Goal: Information Seeking & Learning: Learn about a topic

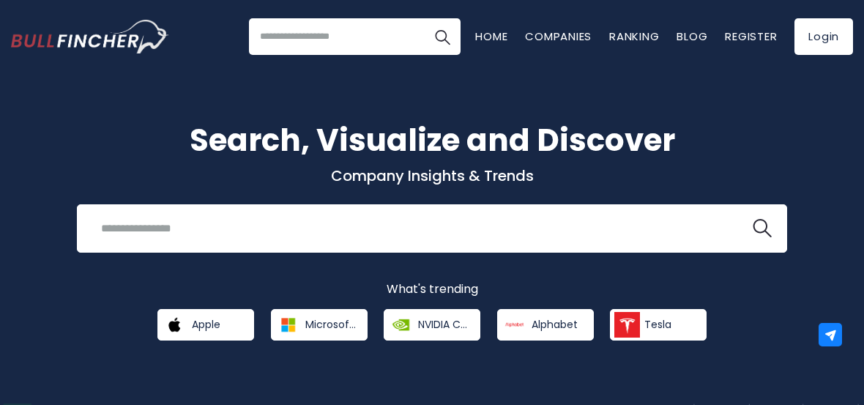
click at [822, 47] on link "Login" at bounding box center [823, 36] width 59 height 37
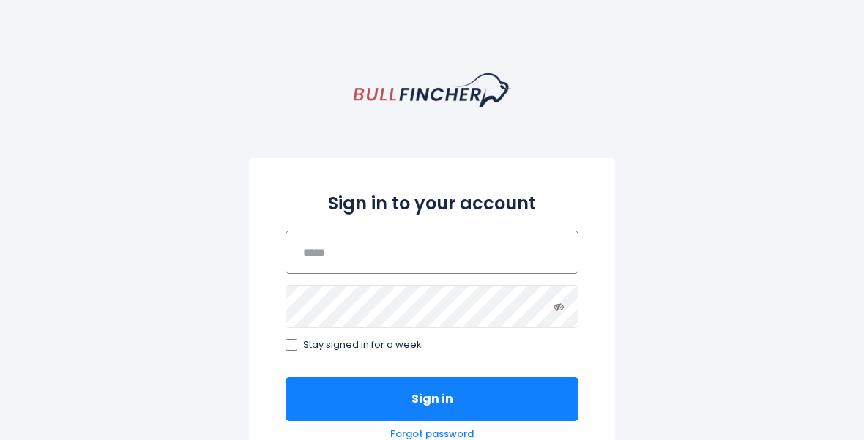
click at [539, 254] on input "email" at bounding box center [431, 252] width 293 height 43
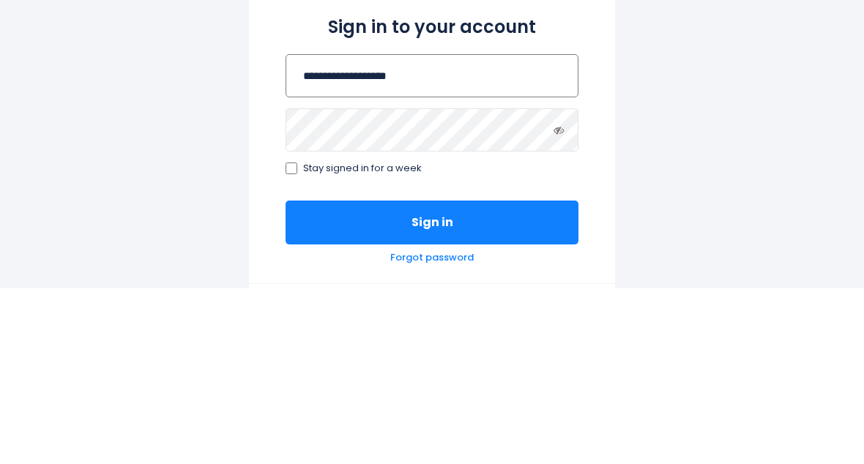
type input "**********"
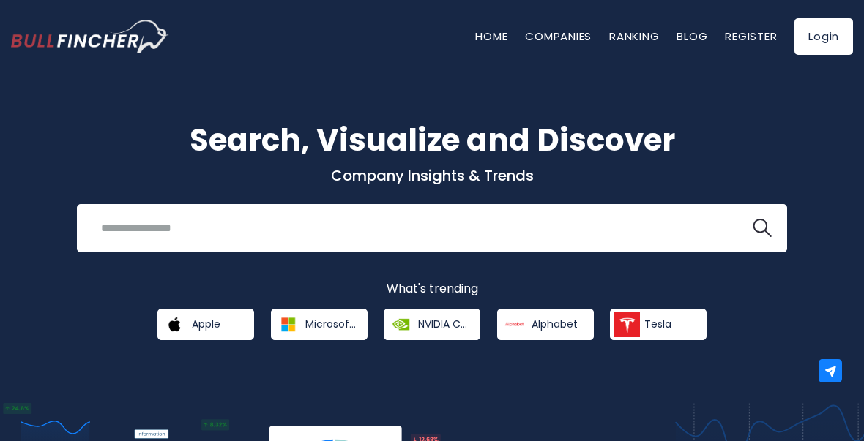
click at [747, 37] on link "Register" at bounding box center [751, 36] width 52 height 15
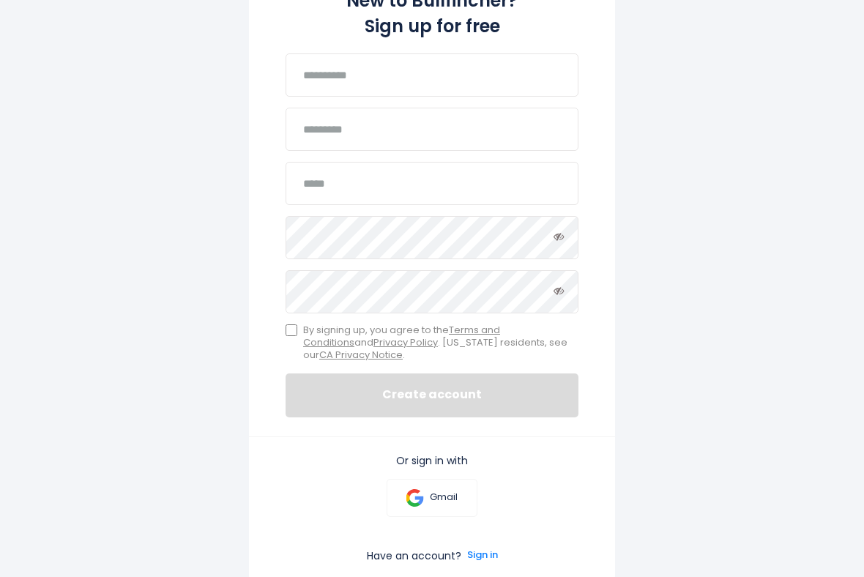
scroll to position [205, 0]
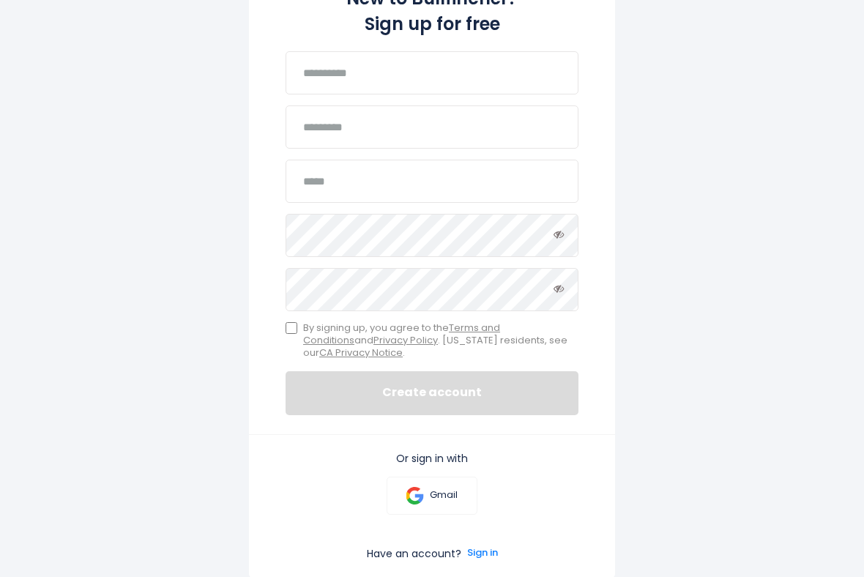
click at [442, 476] on link "Gmail" at bounding box center [431, 496] width 90 height 38
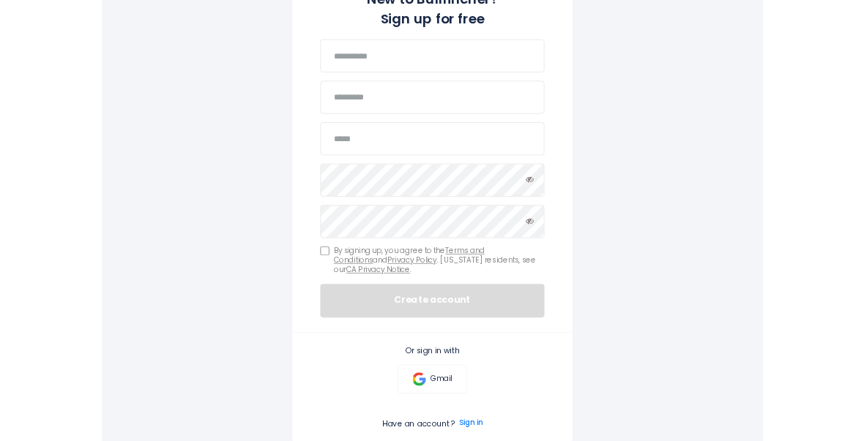
scroll to position [281, 0]
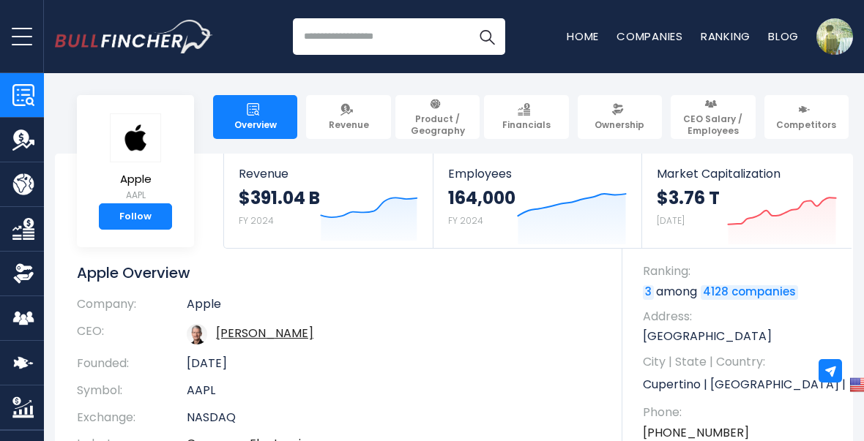
click at [426, 44] on input "search" at bounding box center [399, 36] width 212 height 37
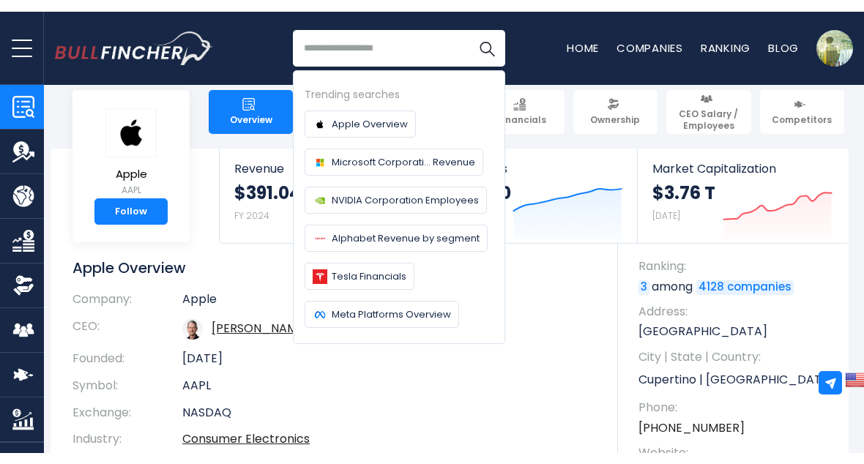
scroll to position [17, 4]
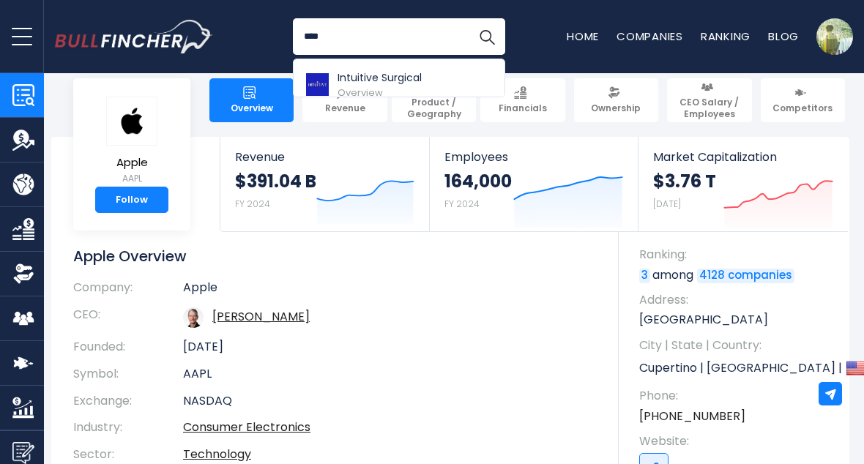
type input "****"
click at [491, 43] on img "Search" at bounding box center [486, 36] width 19 height 19
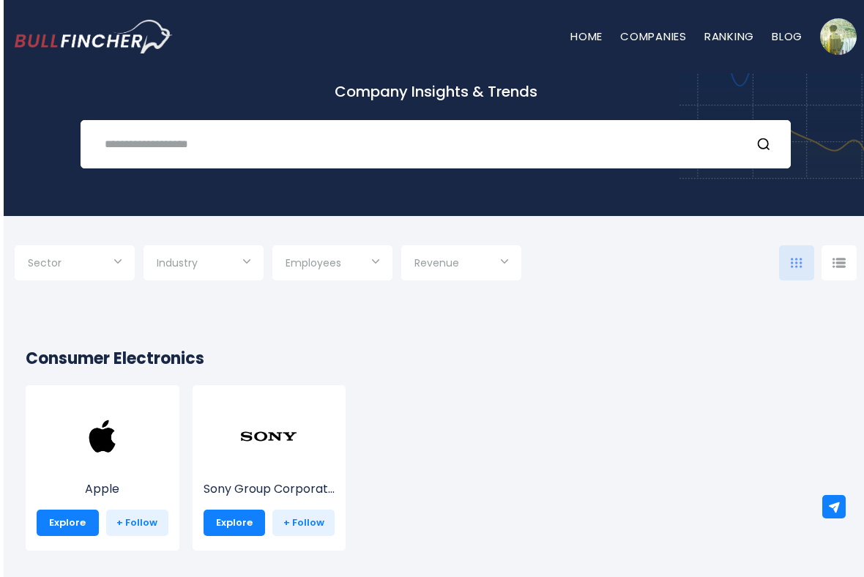
scroll to position [102, 0]
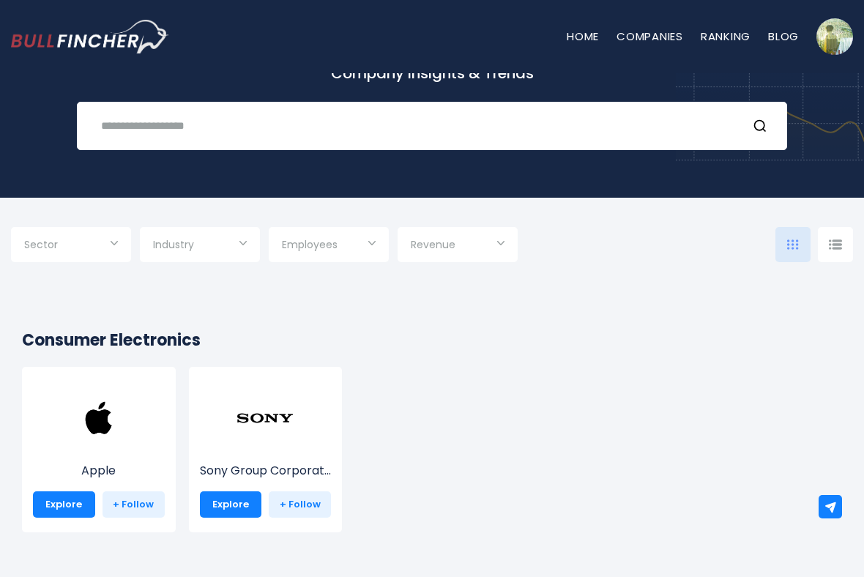
click at [595, 137] on input "text" at bounding box center [413, 125] width 643 height 27
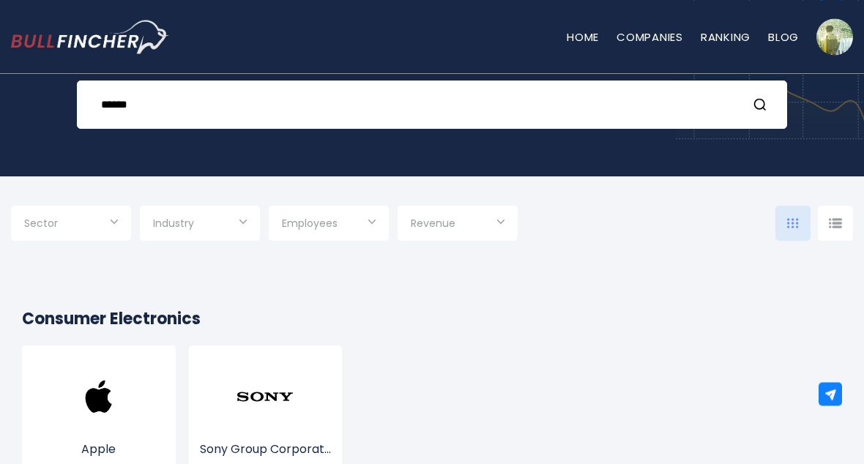
scroll to position [123, 0]
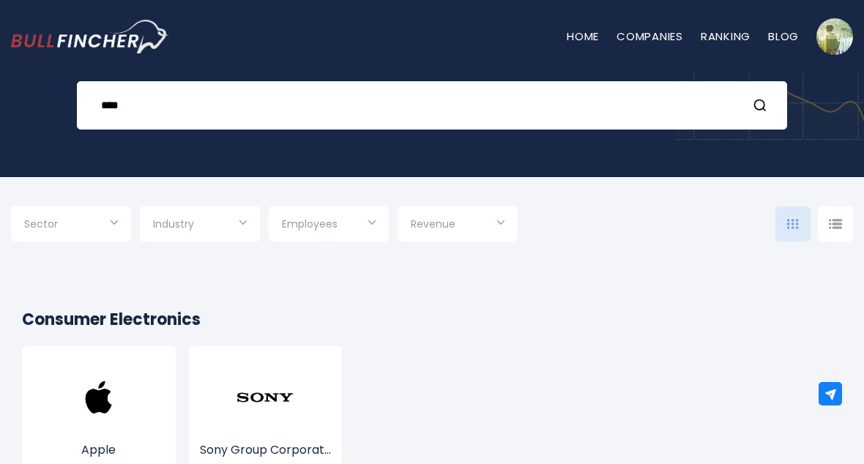
type input "****"
click at [770, 103] on button "Search" at bounding box center [761, 105] width 19 height 19
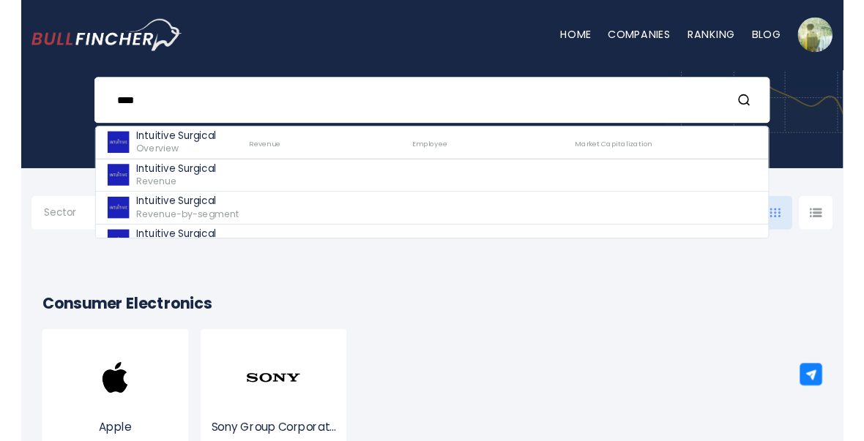
scroll to position [124, 0]
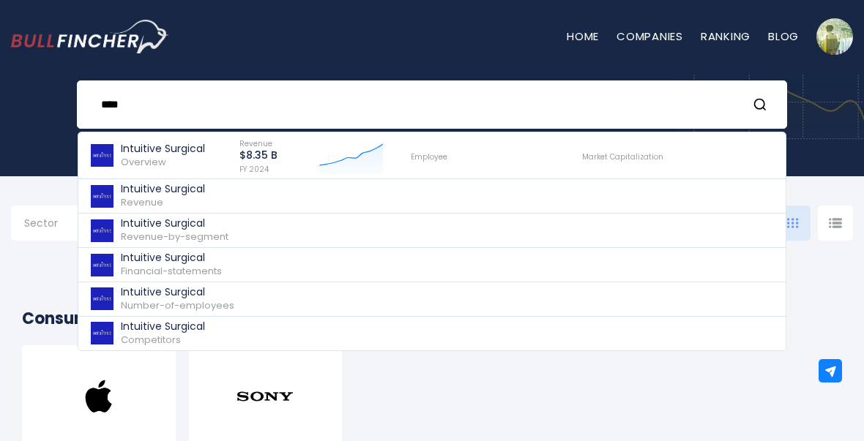
click at [150, 168] on span "Overview" at bounding box center [143, 162] width 45 height 14
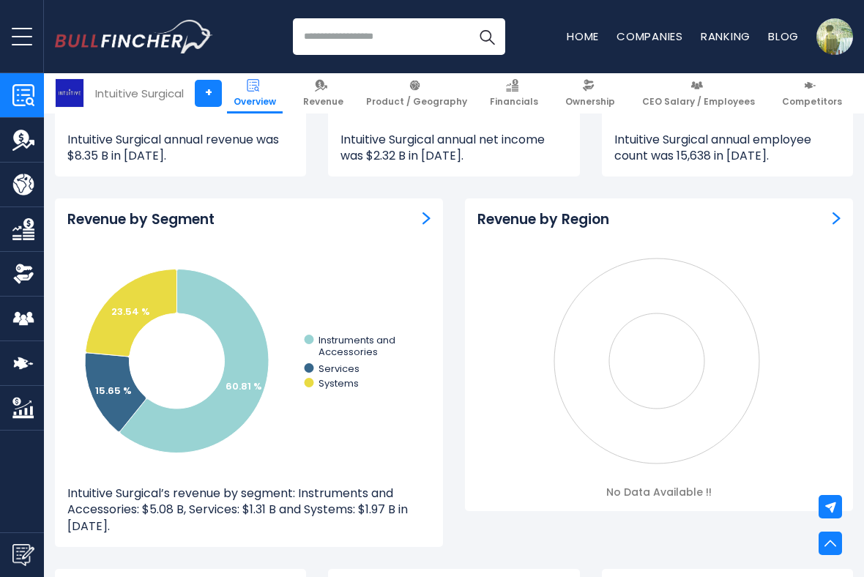
scroll to position [1237, 0]
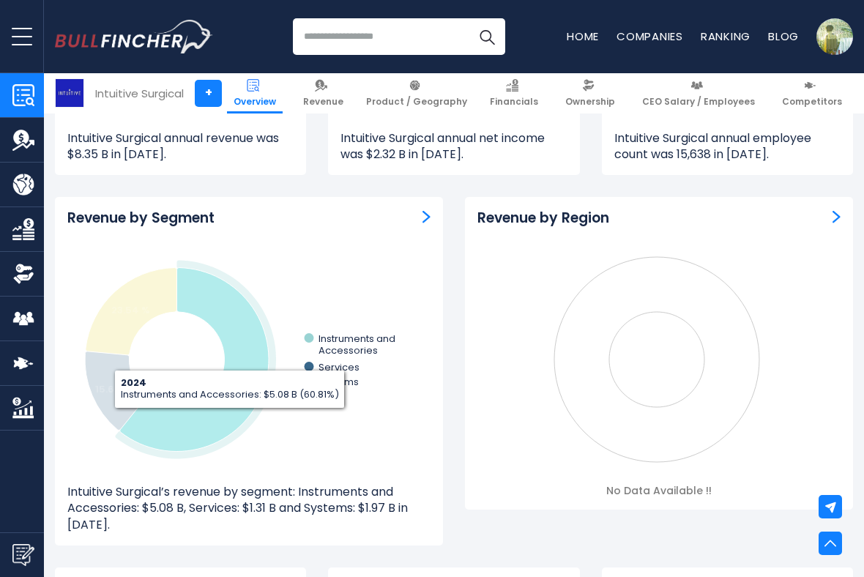
click at [230, 413] on icon at bounding box center [194, 360] width 149 height 184
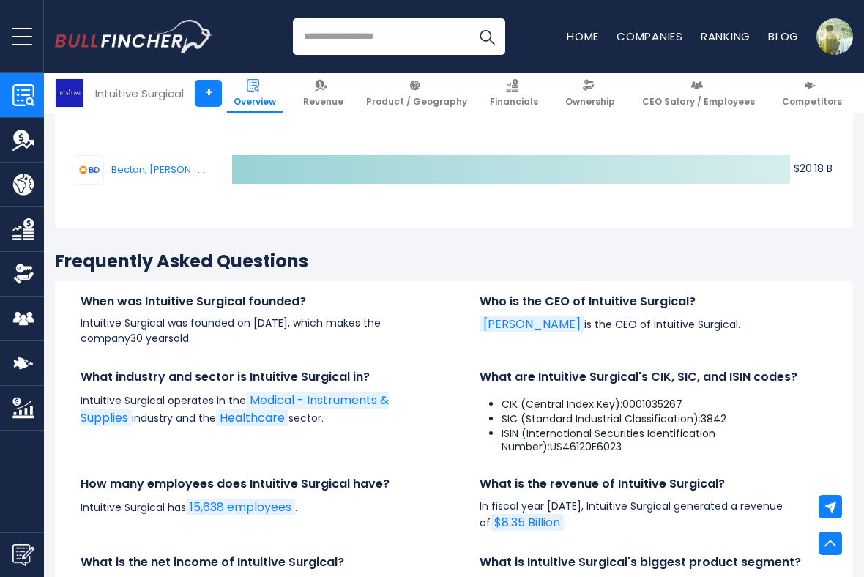
scroll to position [4537, 0]
